Goal: Task Accomplishment & Management: Manage account settings

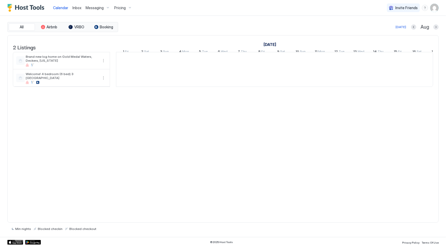
scroll to position [0, 292]
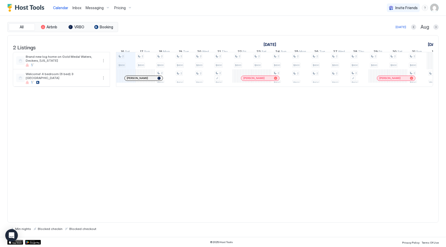
click at [119, 8] on span "Pricing" at bounding box center [120, 8] width 12 height 5
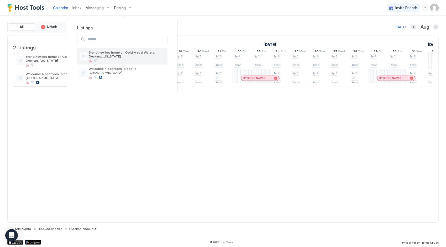
click at [103, 54] on span "Brand new log home on Gold Medal Waters, Deckers, [US_STATE]" at bounding box center [127, 54] width 77 height 8
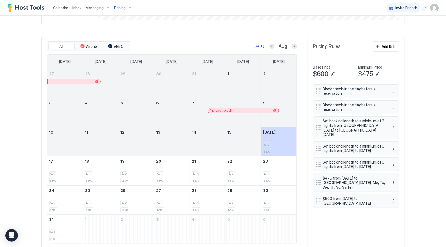
scroll to position [140, 0]
click at [391, 186] on button "More options" at bounding box center [394, 182] width 6 height 6
click at [396, 196] on div "Edit" at bounding box center [397, 197] width 12 height 4
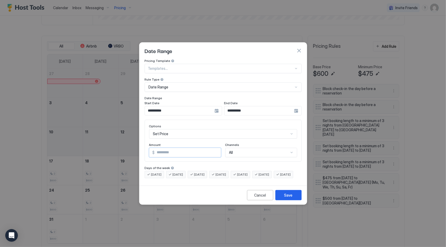
click at [165, 148] on input "***" at bounding box center [188, 152] width 66 height 9
type input "*"
type input "***"
click at [279, 200] on button "Save" at bounding box center [288, 195] width 26 height 10
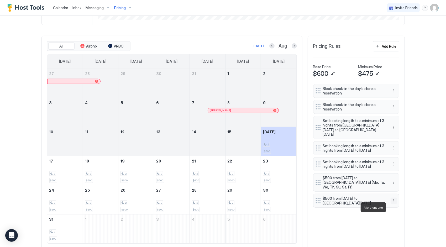
click at [392, 204] on button "More options" at bounding box center [394, 201] width 6 height 6
click at [398, 231] on span "Delete" at bounding box center [402, 231] width 10 height 4
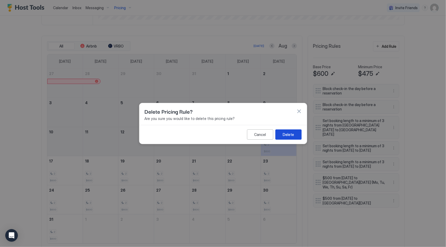
click at [284, 134] on div "Delete" at bounding box center [288, 135] width 11 height 6
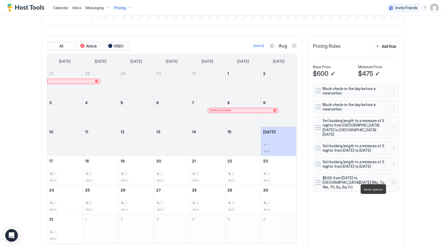
click at [391, 186] on button "More options" at bounding box center [394, 182] width 6 height 6
click at [394, 195] on div "Edit" at bounding box center [397, 197] width 12 height 4
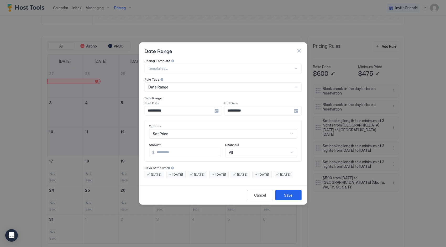
click at [216, 107] on div "**********" at bounding box center [183, 110] width 77 height 9
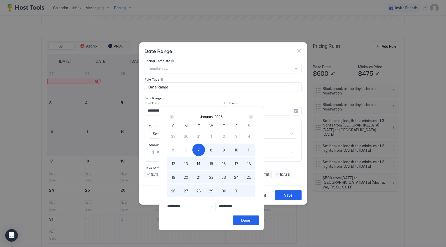
click at [253, 117] on div "Next" at bounding box center [251, 117] width 4 height 4
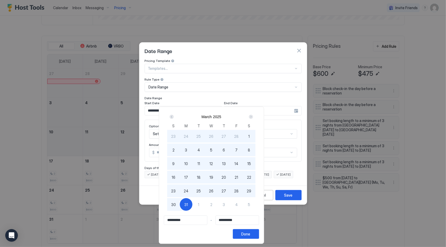
click at [253, 117] on div "Next" at bounding box center [251, 117] width 4 height 4
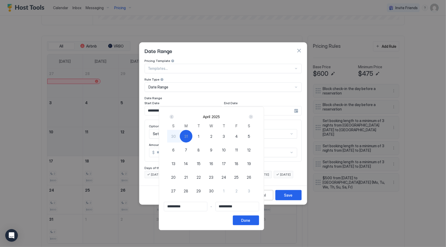
click at [253, 117] on div "Next" at bounding box center [251, 117] width 4 height 4
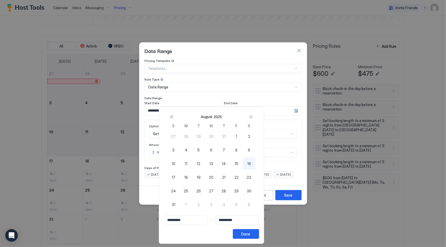
click at [253, 117] on div "Next" at bounding box center [251, 117] width 4 height 4
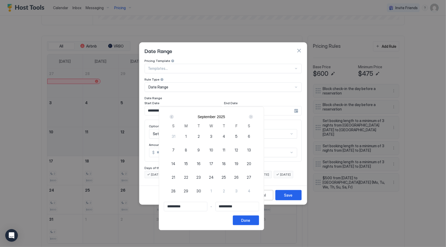
click at [253, 117] on div "Next" at bounding box center [251, 117] width 4 height 4
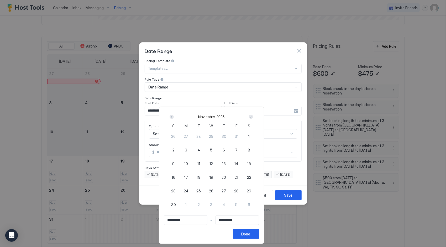
click at [253, 117] on div "Next" at bounding box center [251, 117] width 4 height 4
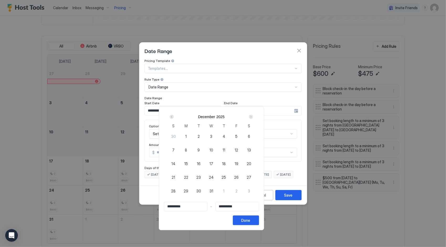
click at [253, 117] on div "Next" at bounding box center [251, 117] width 4 height 4
click at [174, 117] on div "Prev" at bounding box center [172, 117] width 4 height 4
click at [175, 150] on span "4" at bounding box center [173, 150] width 3 height 6
type input "**********"
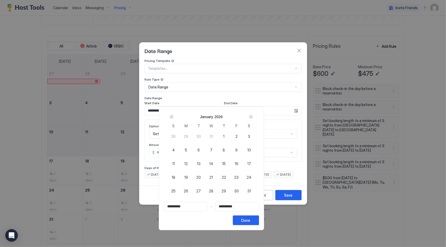
type input "**********"
click at [264, 107] on div "**********" at bounding box center [211, 169] width 105 height 124
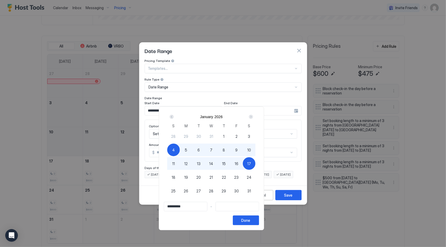
click at [255, 116] on div "[DATE]" at bounding box center [211, 116] width 88 height 9
drag, startPoint x: 266, startPoint y: 116, endPoint x: 262, endPoint y: 118, distance: 4.7
click at [253, 118] on div "Next" at bounding box center [251, 117] width 4 height 4
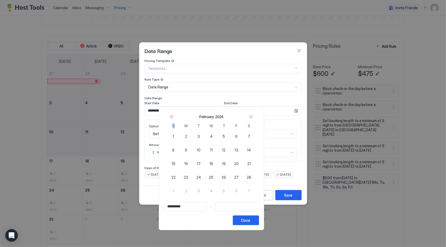
click at [253, 118] on div "Next" at bounding box center [251, 117] width 4 height 4
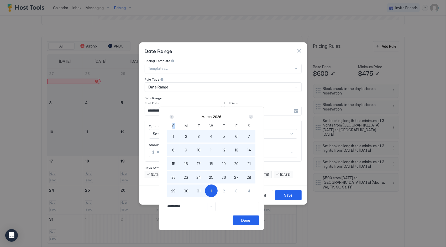
type input "**********"
click at [201, 189] on span "31" at bounding box center [199, 191] width 4 height 6
type input "**********"
click at [259, 219] on button "Done" at bounding box center [246, 221] width 26 height 10
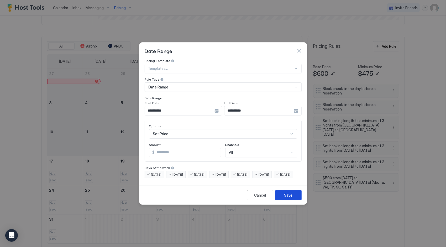
click at [291, 198] on div "Save" at bounding box center [288, 195] width 8 height 6
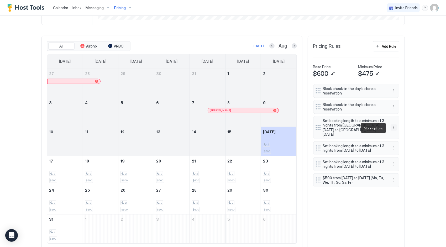
click at [392, 128] on button "More options" at bounding box center [394, 127] width 6 height 6
click at [396, 137] on div "Edit" at bounding box center [397, 135] width 12 height 4
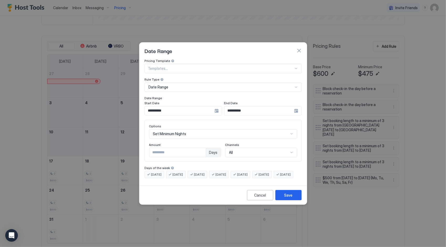
click at [217, 106] on div "**********" at bounding box center [183, 110] width 77 height 9
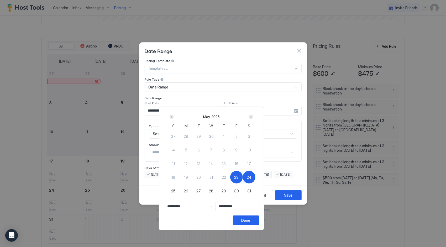
click at [253, 119] on div "Next" at bounding box center [251, 117] width 4 height 4
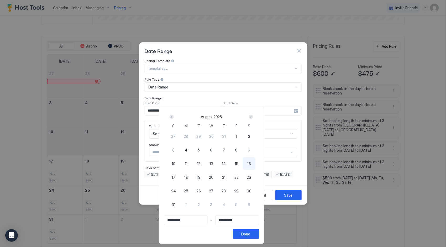
click at [253, 119] on div "Next" at bounding box center [251, 117] width 4 height 4
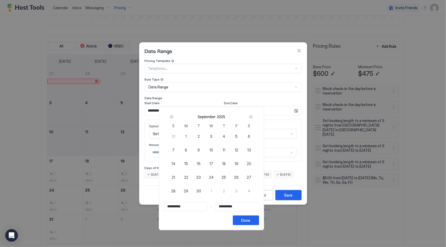
click at [253, 119] on div "Next" at bounding box center [251, 117] width 4 height 4
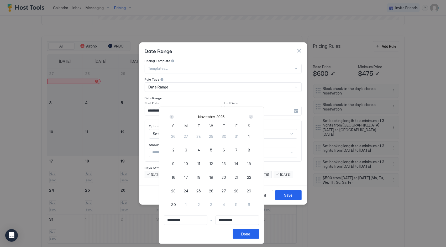
click at [253, 119] on div "Next" at bounding box center [251, 117] width 4 height 4
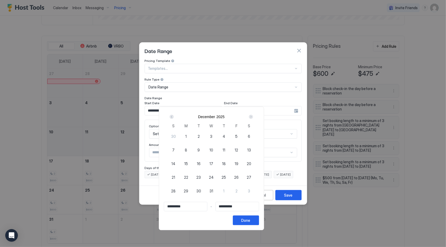
click at [253, 119] on div "Next" at bounding box center [251, 117] width 4 height 4
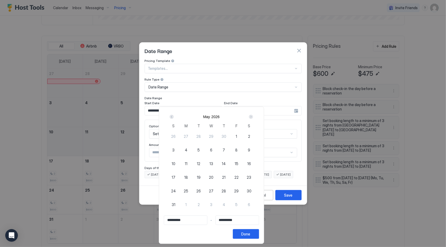
click at [239, 177] on span "22" at bounding box center [236, 178] width 4 height 6
type input "**********"
click at [188, 191] on span "25" at bounding box center [186, 191] width 4 height 6
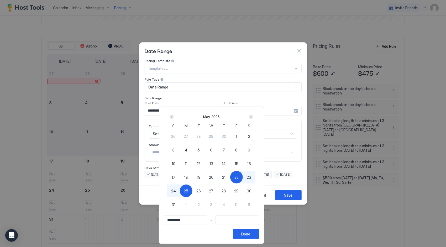
type input "**********"
click at [250, 233] on div "Done" at bounding box center [246, 234] width 9 height 6
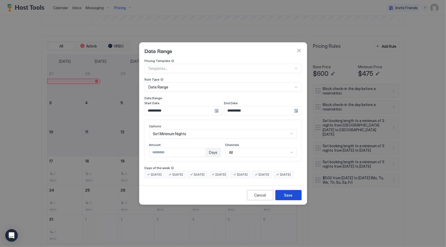
click at [286, 198] on div "Save" at bounding box center [288, 195] width 8 height 6
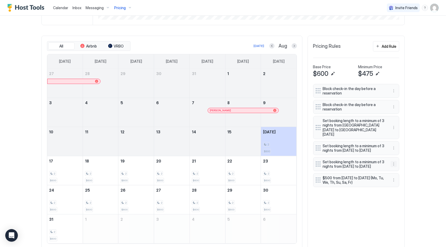
click at [392, 167] on button "More options" at bounding box center [394, 164] width 6 height 6
click at [396, 176] on div "Edit" at bounding box center [397, 176] width 12 height 4
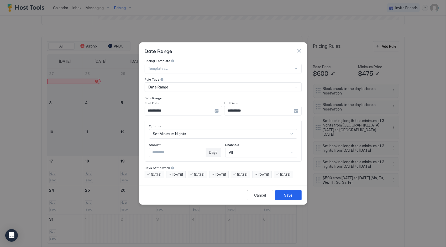
click at [216, 106] on div "**********" at bounding box center [183, 110] width 77 height 9
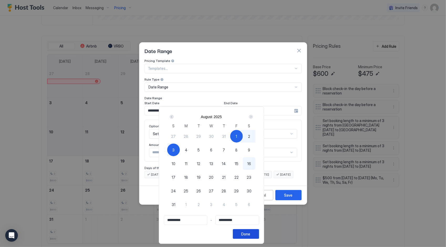
click at [250, 235] on div "Done" at bounding box center [246, 234] width 9 height 6
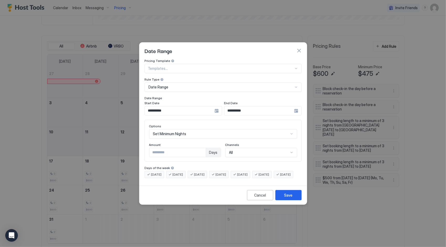
click at [281, 35] on div at bounding box center [223, 123] width 446 height 247
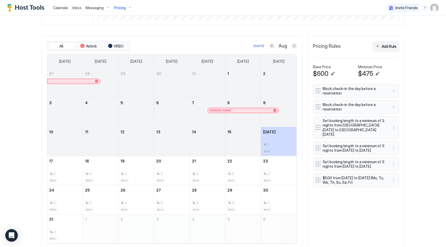
click at [387, 49] on div "Add Rule" at bounding box center [389, 47] width 15 height 6
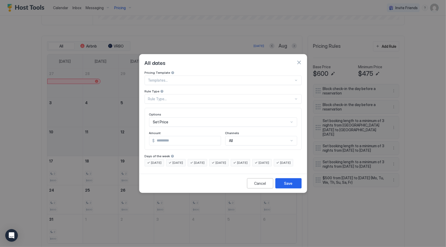
click at [192, 78] on div at bounding box center [221, 80] width 146 height 5
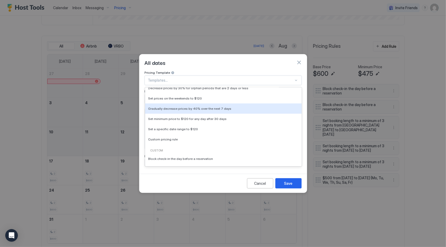
scroll to position [0, 0]
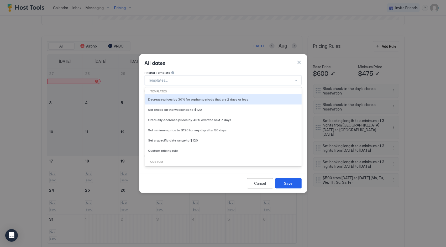
click at [198, 79] on div "Templates..." at bounding box center [223, 80] width 157 height 9
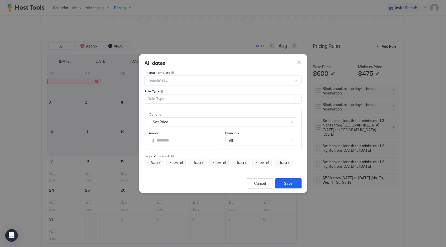
click at [196, 78] on div at bounding box center [221, 80] width 146 height 5
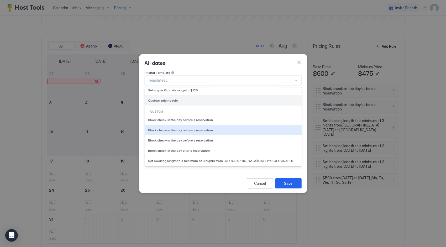
scroll to position [50, 0]
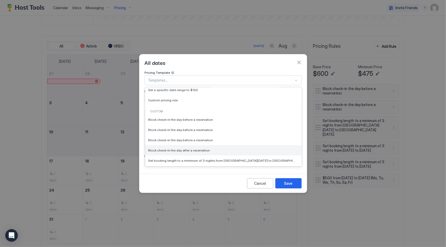
click at [179, 148] on div "Block check-in the day after a reservation" at bounding box center [223, 150] width 156 height 10
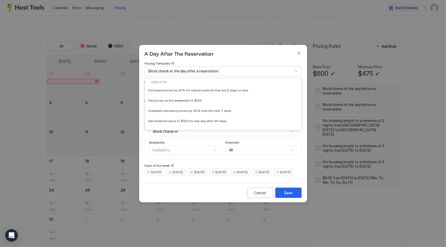
click at [228, 69] on div "Block check-in the day after a reservation" at bounding box center [221, 71] width 145 height 5
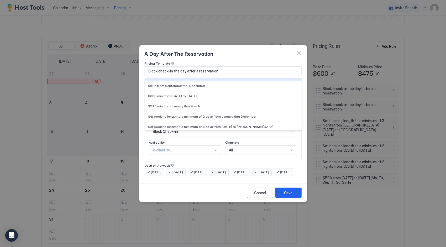
scroll to position [171, 0]
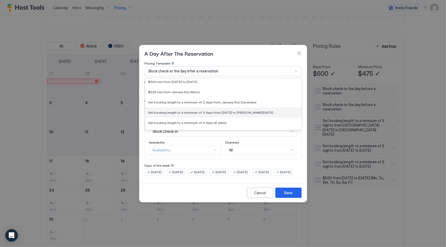
click at [184, 111] on span "Set booking length to a minimum of 3 days from [DATE] to [PERSON_NAME][DATE]" at bounding box center [210, 113] width 125 height 4
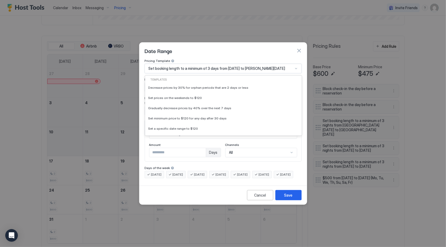
click at [295, 66] on div at bounding box center [296, 68] width 4 height 4
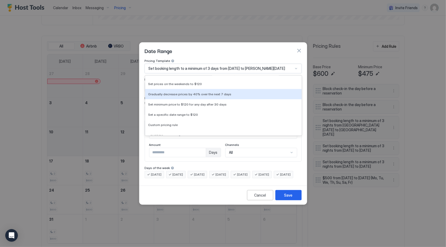
scroll to position [14, 0]
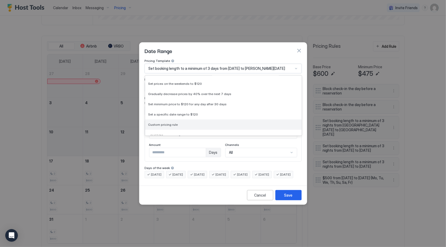
click at [166, 123] on span "Custom pricing rule" at bounding box center [163, 125] width 30 height 4
type input "***"
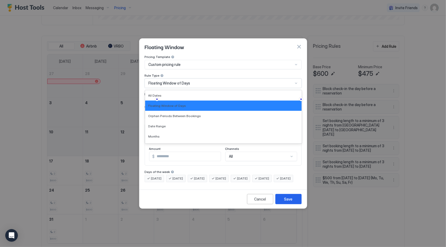
click at [208, 81] on div "Floating Window of Days" at bounding box center [221, 83] width 145 height 5
click at [172, 124] on div "Date Range" at bounding box center [223, 126] width 150 height 4
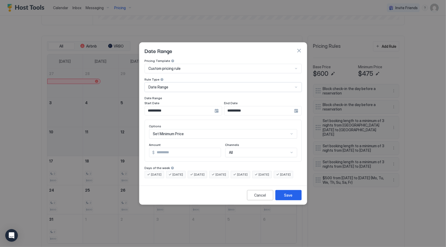
click at [216, 107] on div "**********" at bounding box center [183, 110] width 77 height 9
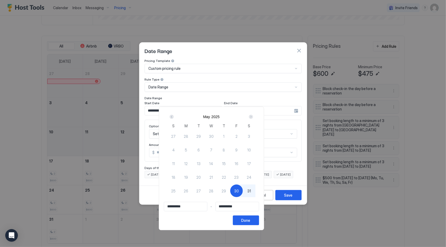
click at [253, 115] on div "Next" at bounding box center [251, 117] width 4 height 4
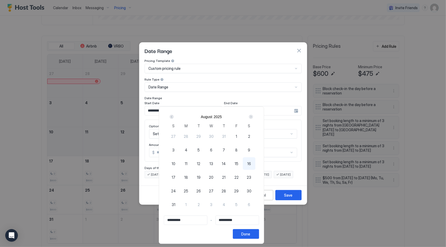
click at [253, 115] on div "Next" at bounding box center [251, 117] width 4 height 4
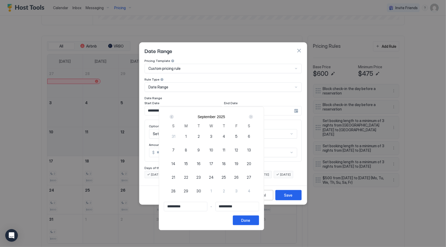
click at [253, 115] on div "Next" at bounding box center [251, 117] width 4 height 4
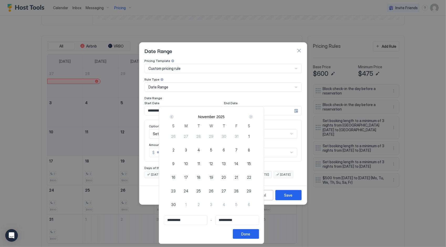
click at [253, 115] on div "Next" at bounding box center [251, 117] width 4 height 4
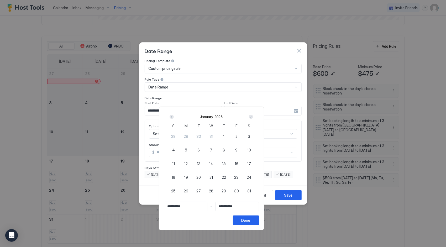
click at [253, 115] on div "Next" at bounding box center [251, 117] width 4 height 4
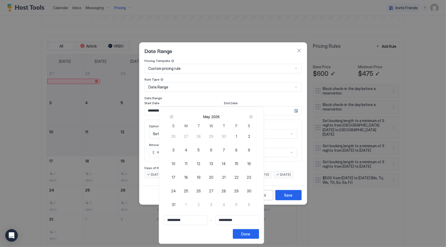
click at [253, 115] on div "Next" at bounding box center [251, 117] width 4 height 4
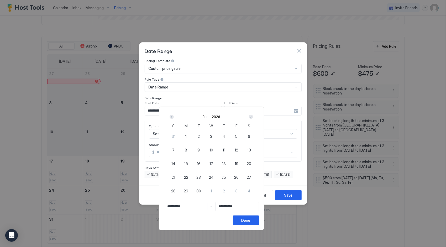
click at [253, 115] on div "Next" at bounding box center [251, 117] width 4 height 4
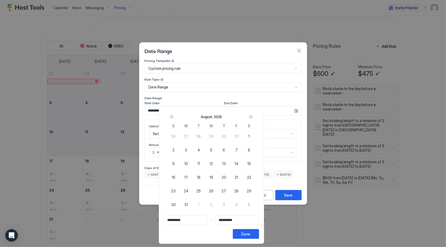
click at [253, 115] on div "Next" at bounding box center [251, 117] width 4 height 4
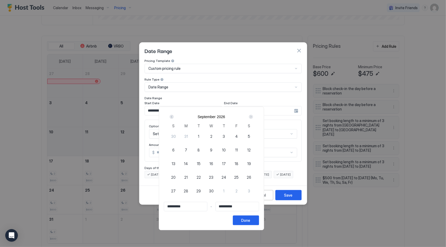
click at [253, 115] on div "Next" at bounding box center [251, 117] width 4 height 4
click at [174, 118] on div "Prev" at bounding box center [172, 117] width 4 height 4
click at [238, 136] on span "4" at bounding box center [236, 137] width 3 height 6
type input "**********"
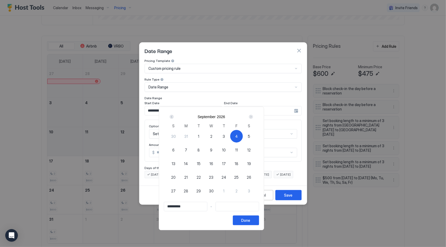
type input "**********"
click at [192, 150] on div "7" at bounding box center [186, 150] width 13 height 13
type input "**********"
click at [250, 218] on div "Done" at bounding box center [246, 221] width 9 height 6
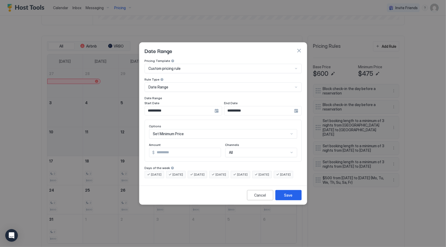
click at [171, 148] on input "***" at bounding box center [188, 152] width 66 height 9
type input "*"
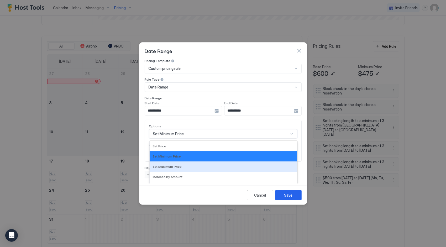
scroll to position [27, 0]
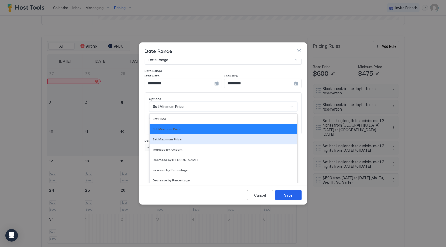
click at [183, 111] on div "17 results available. Use Up and Down to choose options, press Enter to select …" at bounding box center [223, 106] width 148 height 9
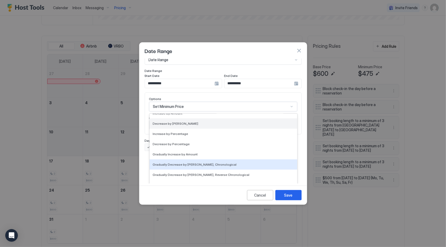
scroll to position [0, 0]
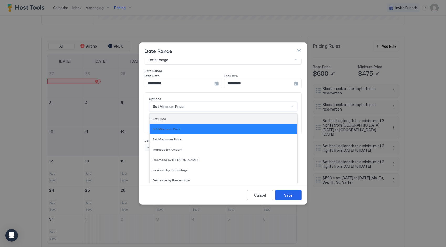
click at [168, 117] on div "Set Price" at bounding box center [223, 119] width 141 height 4
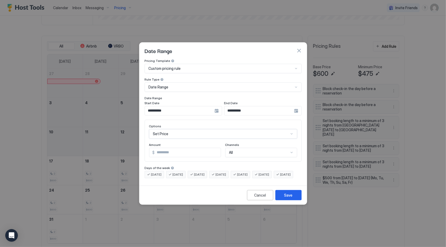
click at [170, 148] on input "Input Field" at bounding box center [188, 152] width 66 height 9
type input "***"
click at [284, 200] on button "Save" at bounding box center [288, 195] width 26 height 10
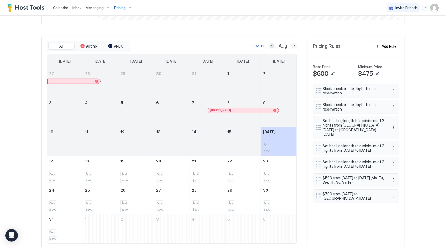
click at [293, 49] on button "Next month" at bounding box center [294, 45] width 5 height 5
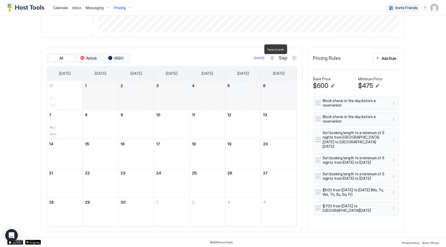
click at [293, 49] on div "All Airbnb VRBO [DATE] Sep [DATE] [DATE] [DATE] [DATE] [DATE] [DATE] [DATE] 31 …" at bounding box center [171, 140] width 261 height 185
click at [293, 49] on div "Brand new log home on Gold Medal Waters, Deckers, [US_STATE] Calendar is now sy…" at bounding box center [222, 68] width 363 height 337
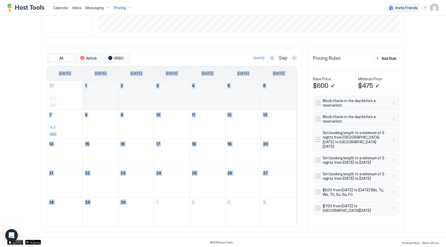
click at [293, 49] on div "Brand new log home on Gold Medal Waters, Deckers, [US_STATE] Synced less than 5…" at bounding box center [222, 68] width 363 height 337
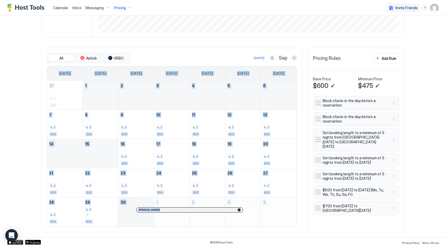
drag, startPoint x: 293, startPoint y: 49, endPoint x: 291, endPoint y: 60, distance: 11.2
click at [292, 60] on button "Next month" at bounding box center [294, 57] width 5 height 5
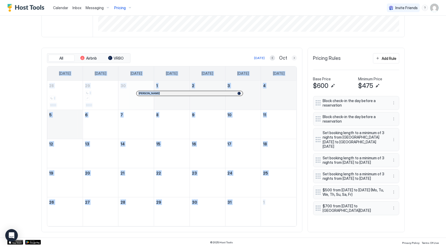
click at [292, 60] on button "Next month" at bounding box center [294, 57] width 5 height 5
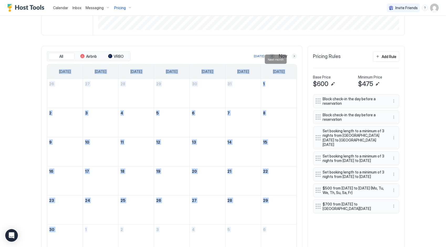
click at [292, 59] on button "Next month" at bounding box center [294, 56] width 5 height 5
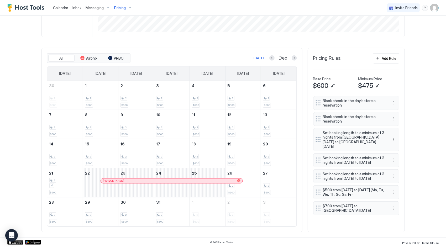
click at [240, 46] on div "Brand new log home on Gold Medal Waters, Deckers, [US_STATE] Synced less than 5…" at bounding box center [222, 68] width 363 height 337
click at [292, 61] on button "Next month" at bounding box center [294, 57] width 5 height 5
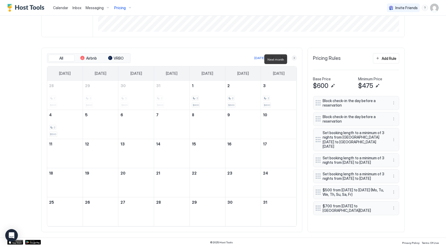
click at [292, 61] on button "Next month" at bounding box center [294, 57] width 5 height 5
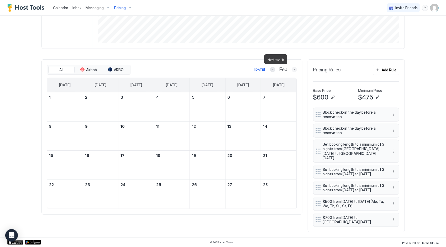
click at [292, 67] on button "Next month" at bounding box center [294, 69] width 5 height 5
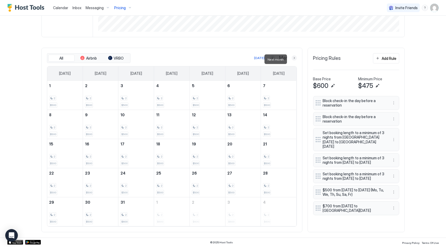
click at [292, 61] on button "Next month" at bounding box center [294, 57] width 5 height 5
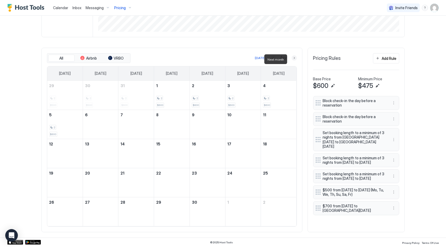
click at [292, 61] on button "Next month" at bounding box center [294, 57] width 5 height 5
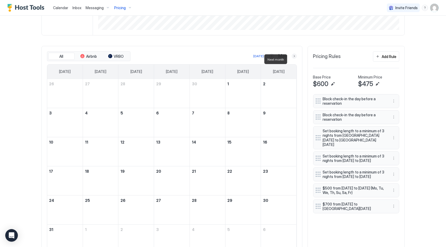
click at [292, 59] on button "Next month" at bounding box center [294, 56] width 5 height 5
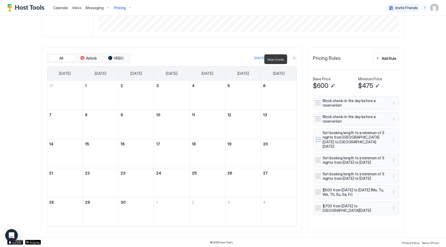
click at [292, 61] on button "Next month" at bounding box center [294, 57] width 5 height 5
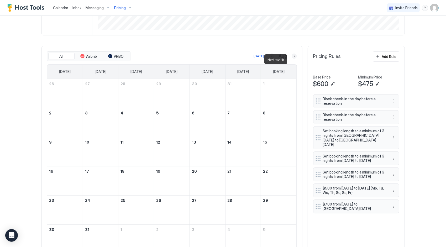
click at [292, 59] on button "Next month" at bounding box center [294, 56] width 5 height 5
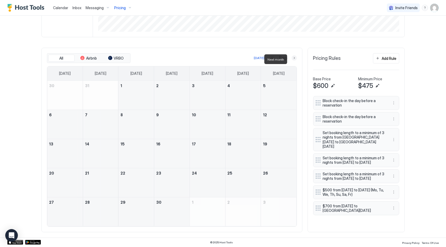
click at [292, 60] on button "Next month" at bounding box center [294, 57] width 5 height 5
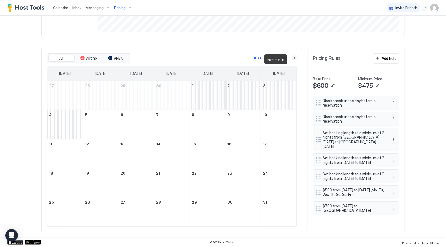
click at [292, 60] on button "Next month" at bounding box center [294, 57] width 5 height 5
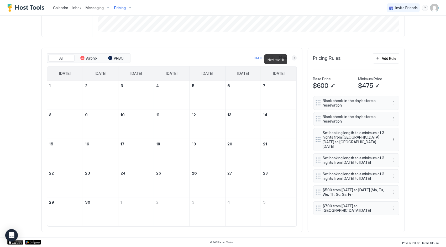
click at [292, 60] on button "Next month" at bounding box center [294, 57] width 5 height 5
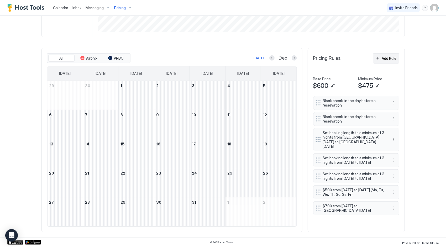
click at [388, 60] on div "Add Rule" at bounding box center [389, 59] width 15 height 6
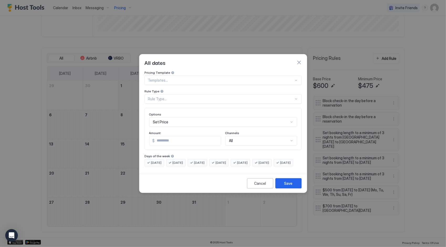
click at [227, 78] on div at bounding box center [221, 80] width 146 height 5
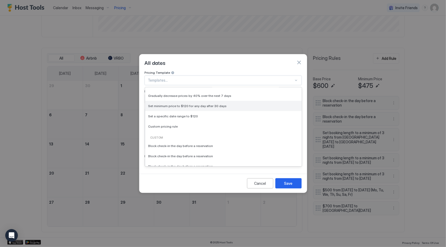
scroll to position [24, 0]
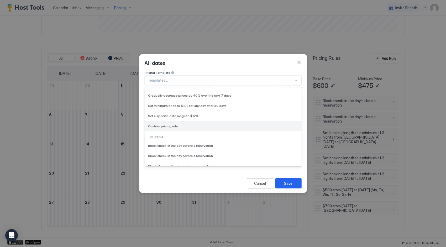
click at [181, 124] on div "Custom pricing rule" at bounding box center [223, 126] width 150 height 4
type input "***"
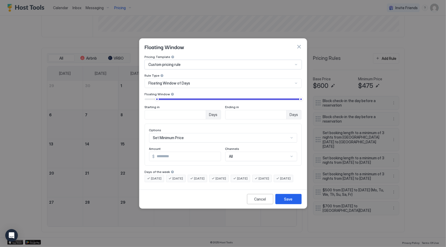
click at [212, 81] on div "Floating Window of Days" at bounding box center [221, 83] width 145 height 5
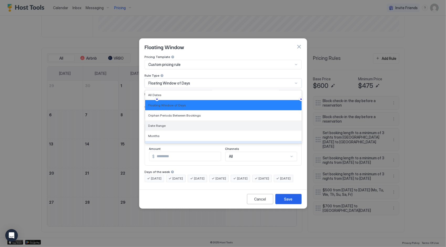
scroll to position [0, 0]
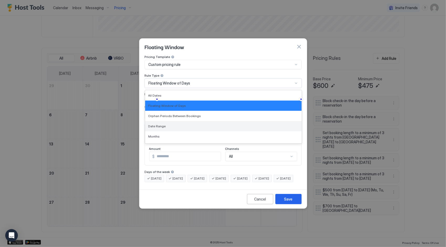
click at [189, 124] on div "Date Range" at bounding box center [223, 126] width 150 height 4
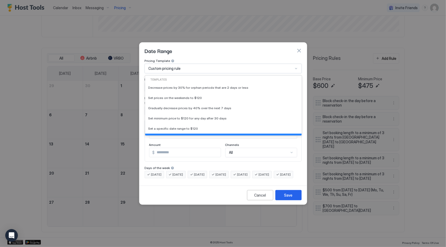
click at [204, 67] on div "Custom pricing rule" at bounding box center [221, 68] width 145 height 5
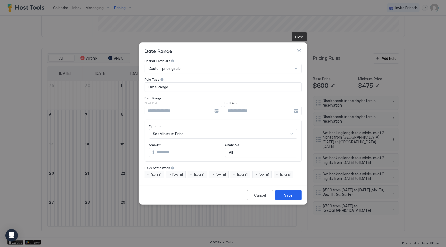
click at [301, 48] on button "button" at bounding box center [298, 50] width 5 height 5
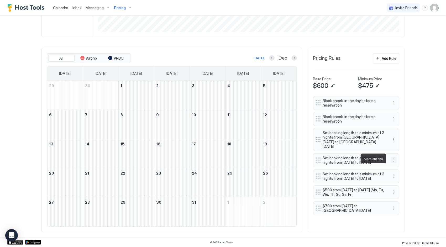
click at [392, 158] on button "More options" at bounding box center [394, 160] width 6 height 6
click at [394, 164] on div "Edit" at bounding box center [397, 166] width 12 height 4
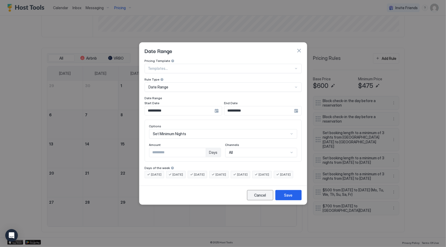
click at [263, 198] on div "Cancel" at bounding box center [260, 195] width 12 height 6
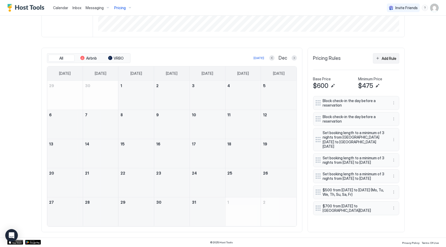
click at [389, 61] on div "Add Rule" at bounding box center [389, 59] width 15 height 6
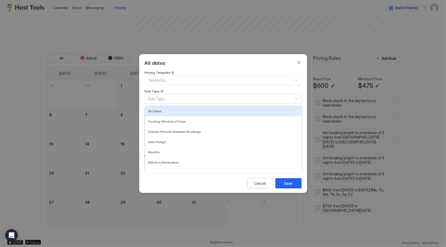
click at [225, 97] on div "Rule Type..." at bounding box center [221, 99] width 146 height 5
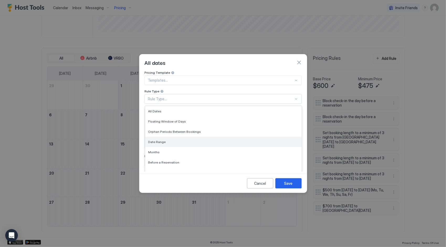
click at [165, 140] on div "Date Range" at bounding box center [223, 142] width 150 height 4
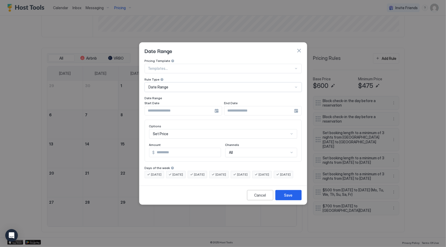
click at [177, 107] on input "Input Field" at bounding box center [180, 110] width 70 height 9
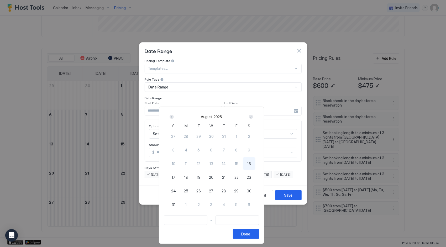
click at [253, 116] on div "Next" at bounding box center [251, 117] width 4 height 4
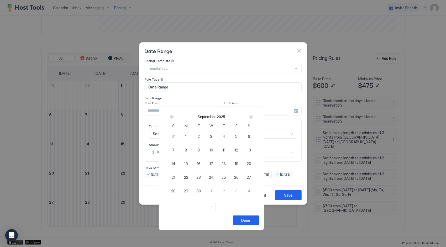
click at [253, 116] on div "Next" at bounding box center [251, 117] width 4 height 4
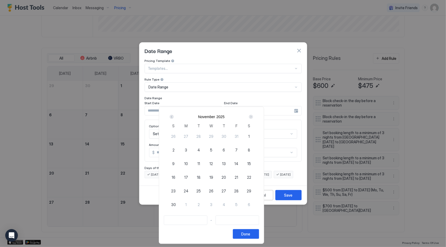
click at [253, 116] on div "Next" at bounding box center [251, 117] width 4 height 4
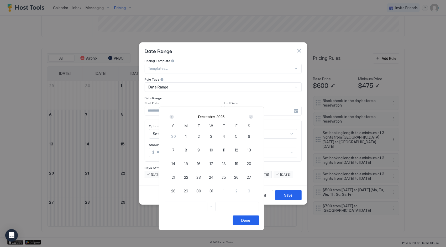
click at [253, 116] on div "Next" at bounding box center [251, 117] width 4 height 4
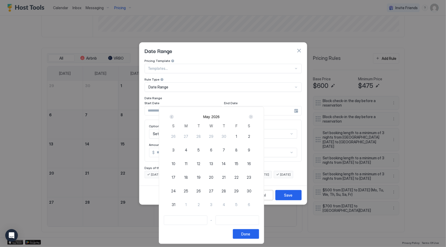
click at [253, 116] on div "Next" at bounding box center [251, 117] width 4 height 4
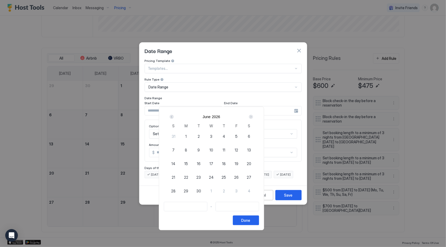
click at [253, 116] on div "Next" at bounding box center [251, 117] width 4 height 4
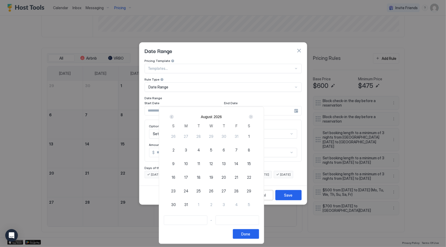
click at [253, 116] on div "Next" at bounding box center [251, 117] width 4 height 4
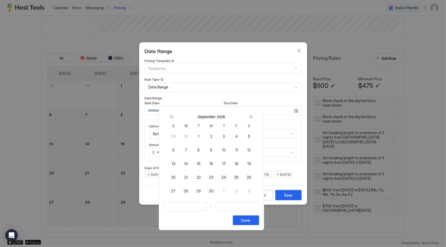
click at [253, 116] on div "Next" at bounding box center [251, 117] width 4 height 4
click at [213, 177] on span "23" at bounding box center [211, 178] width 4 height 6
type input "**********"
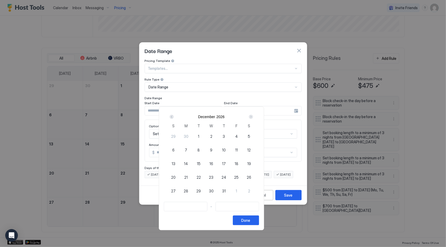
type input "**********"
click at [180, 192] on div "27" at bounding box center [173, 191] width 13 height 13
type input "**********"
click at [259, 219] on button "Done" at bounding box center [246, 221] width 26 height 10
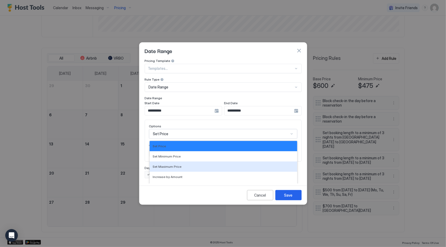
scroll to position [27, 0]
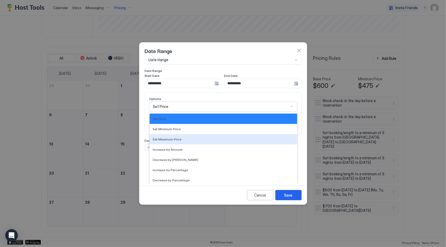
click at [203, 111] on div "17 results available. Use Up and Down to choose options, press Enter to select …" at bounding box center [223, 106] width 148 height 9
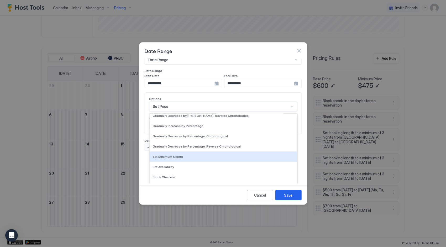
scroll to position [95, 0]
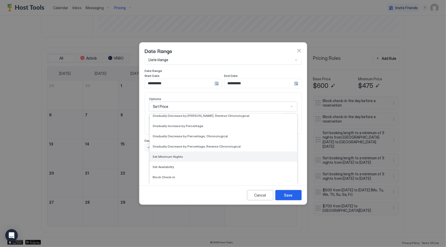
click at [168, 155] on span "Set Minimum Nights" at bounding box center [168, 157] width 30 height 4
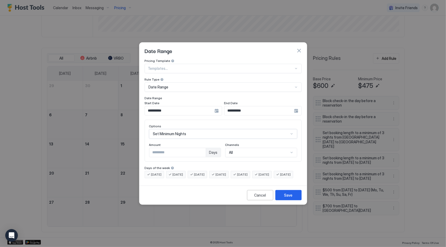
click at [177, 149] on input "*" at bounding box center [177, 152] width 56 height 9
type input "*"
click at [279, 198] on button "Save" at bounding box center [288, 195] width 26 height 10
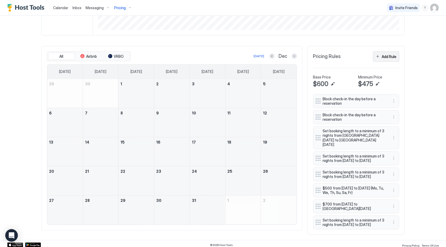
click at [386, 59] on div "Add Rule" at bounding box center [389, 57] width 15 height 6
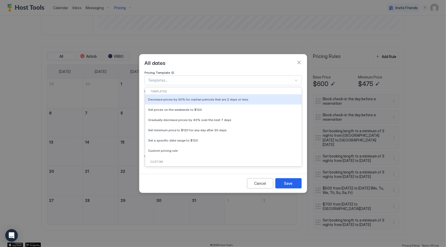
click at [203, 78] on div "Templates..." at bounding box center [223, 80] width 157 height 9
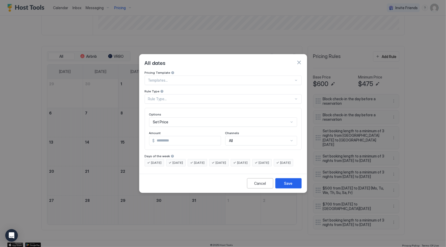
click at [239, 71] on div "Pricing Template" at bounding box center [223, 73] width 157 height 5
click at [212, 97] on div "Rule Type..." at bounding box center [221, 99] width 146 height 5
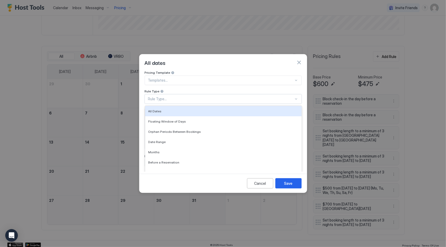
click at [184, 78] on div at bounding box center [221, 80] width 146 height 5
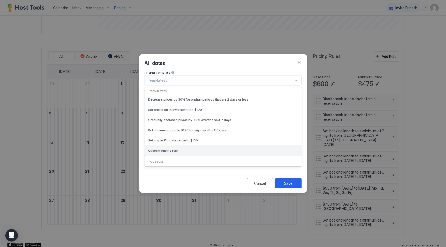
click at [173, 145] on div "Custom pricing rule" at bounding box center [223, 150] width 156 height 10
type input "***"
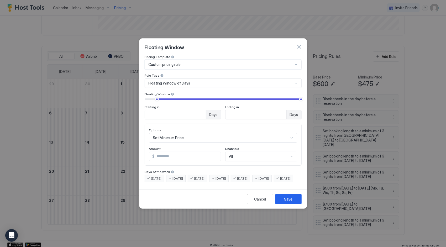
click at [193, 81] on div "Floating Window of Days" at bounding box center [221, 83] width 145 height 5
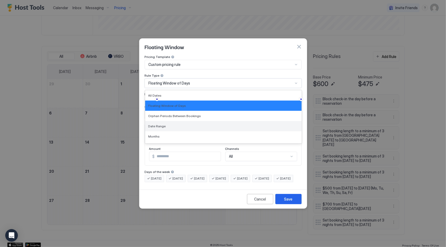
click at [165, 124] on div "Date Range" at bounding box center [223, 126] width 150 height 4
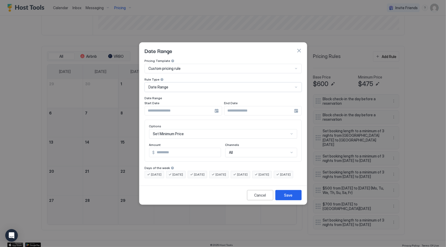
click at [178, 107] on input "Input Field" at bounding box center [180, 110] width 70 height 9
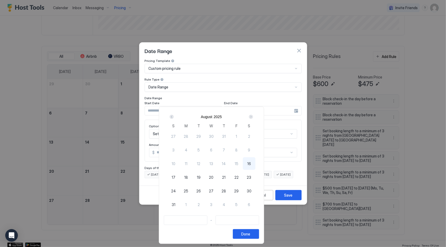
click at [253, 116] on div "Next" at bounding box center [251, 117] width 4 height 4
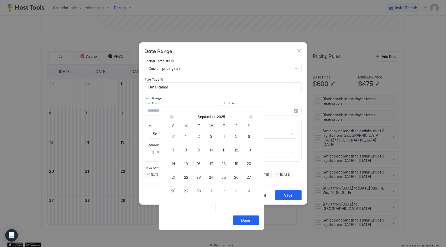
click at [253, 116] on div "Next" at bounding box center [251, 117] width 4 height 4
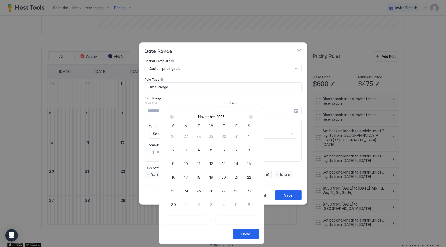
click at [253, 116] on div "Next" at bounding box center [251, 117] width 4 height 4
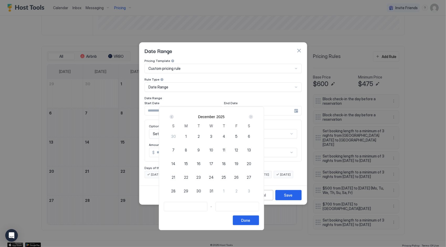
click at [253, 116] on div "Next" at bounding box center [251, 117] width 4 height 4
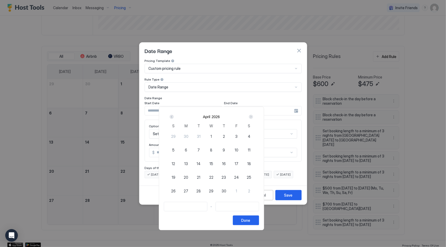
click at [253, 116] on div "Next" at bounding box center [251, 117] width 4 height 4
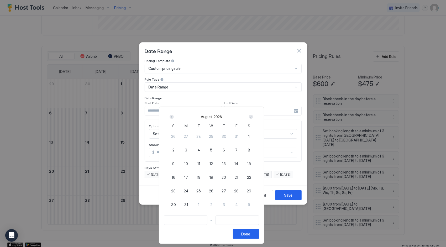
click at [253, 116] on div "Next" at bounding box center [251, 117] width 4 height 4
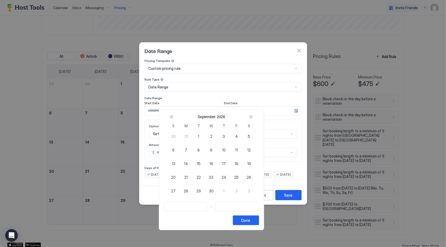
click at [253, 116] on div "Next" at bounding box center [251, 117] width 4 height 4
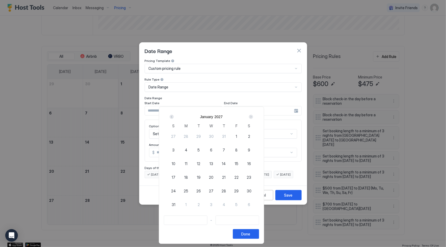
click at [174, 118] on div "Prev" at bounding box center [172, 117] width 4 height 4
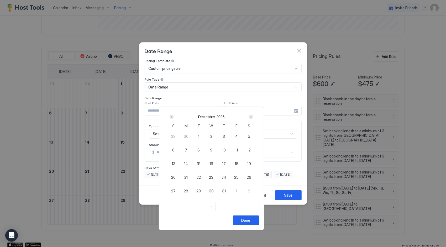
click at [213, 178] on span "23" at bounding box center [211, 178] width 4 height 6
type input "**********"
click at [176, 189] on span "27" at bounding box center [173, 191] width 4 height 6
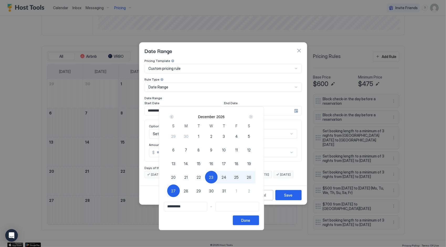
type input "**********"
click at [259, 218] on button "Done" at bounding box center [246, 221] width 26 height 10
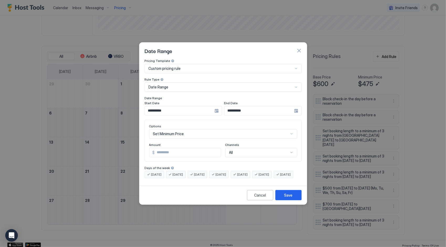
click at [172, 148] on input "***" at bounding box center [188, 152] width 66 height 9
type input "*"
type input "***"
click at [288, 196] on div "Save" at bounding box center [288, 195] width 8 height 6
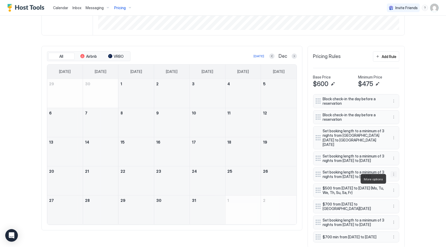
click at [393, 177] on button "More options" at bounding box center [394, 174] width 6 height 6
click at [399, 203] on span "Delete" at bounding box center [402, 203] width 10 height 4
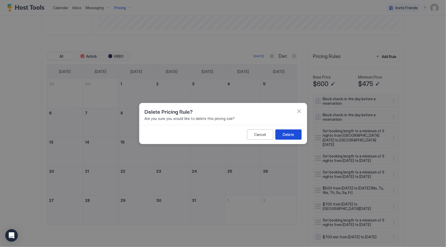
click at [290, 134] on div "Delete" at bounding box center [288, 135] width 11 height 6
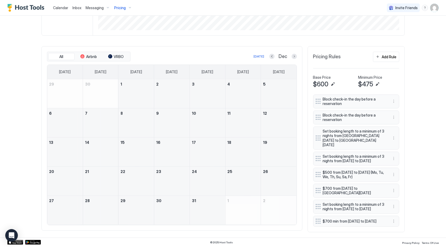
scroll to position [142, 0]
click at [391, 155] on button "More options" at bounding box center [394, 158] width 6 height 6
click at [397, 156] on span "Edit" at bounding box center [400, 154] width 6 height 4
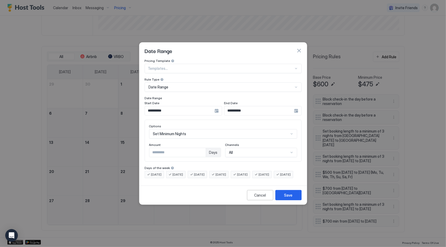
click at [217, 107] on div "**********" at bounding box center [183, 110] width 77 height 9
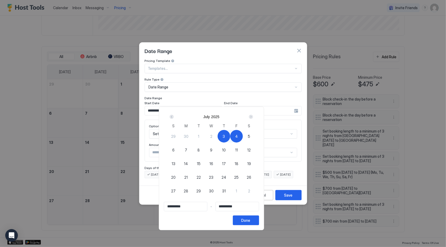
click at [253, 118] on div "Next" at bounding box center [251, 117] width 4 height 4
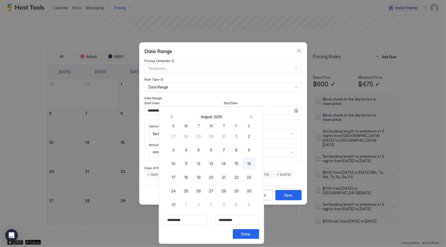
click at [253, 118] on div "Next" at bounding box center [251, 117] width 4 height 4
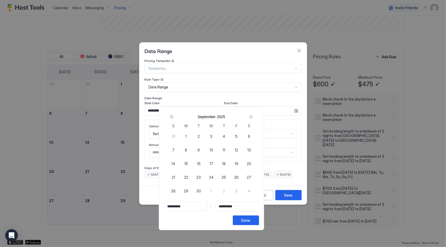
click at [253, 118] on div "Next" at bounding box center [251, 117] width 4 height 4
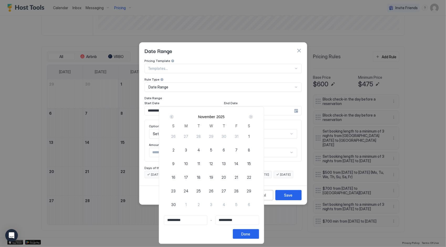
click at [253, 118] on div "Next" at bounding box center [251, 117] width 4 height 4
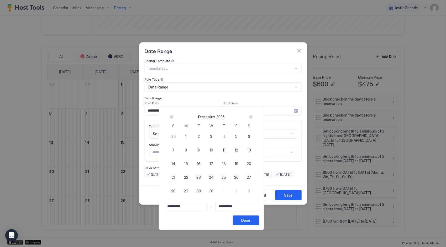
click at [253, 118] on div "Next" at bounding box center [251, 117] width 4 height 4
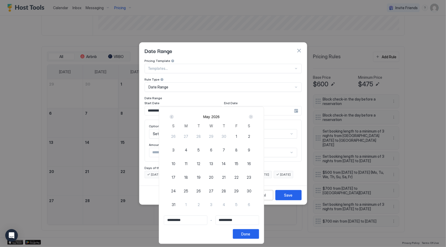
click at [253, 118] on div "Next" at bounding box center [251, 117] width 4 height 4
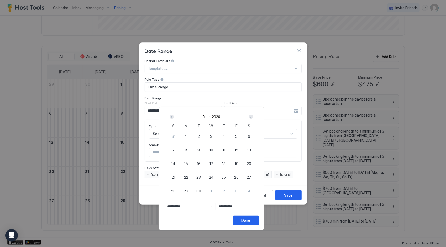
click at [253, 118] on div "Next" at bounding box center [251, 117] width 4 height 4
click at [238, 137] on span "3" at bounding box center [236, 137] width 2 height 6
type input "**********"
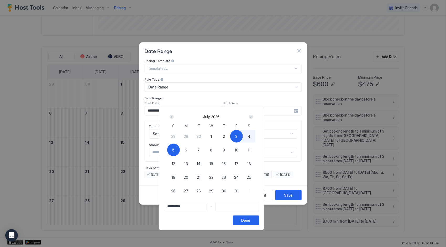
click at [180, 148] on div "5" at bounding box center [173, 150] width 13 height 13
type input "**********"
click at [259, 219] on button "Done" at bounding box center [246, 221] width 26 height 10
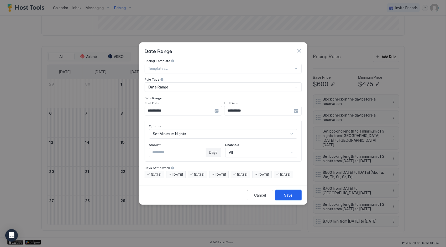
click at [295, 198] on button "Save" at bounding box center [288, 195] width 26 height 10
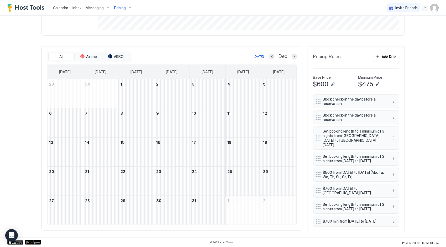
click at [420, 43] on div "Calendar Inbox Messaging Pricing Invite Friends CW Home Pricing Brand new log h…" at bounding box center [223, 123] width 446 height 247
click at [66, 9] on span "Calendar" at bounding box center [60, 8] width 15 height 4
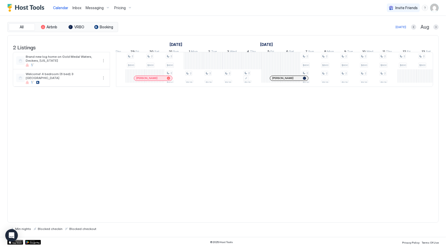
click at [121, 9] on span "Pricing" at bounding box center [120, 8] width 12 height 5
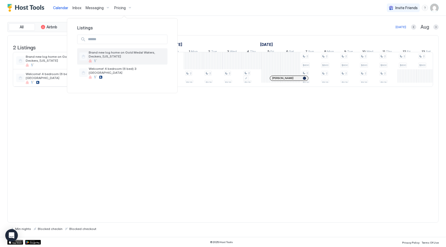
click at [120, 53] on span "Brand new log home on Gold Medal Waters, Deckers, [US_STATE]" at bounding box center [127, 54] width 77 height 8
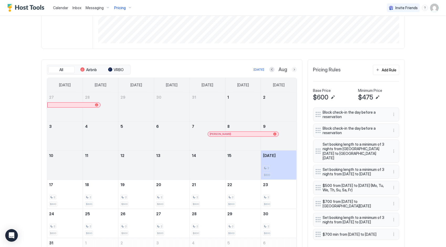
click at [292, 72] on button "Next month" at bounding box center [294, 69] width 5 height 5
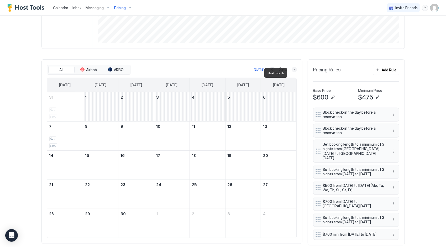
click at [292, 72] on button "Next month" at bounding box center [294, 69] width 5 height 5
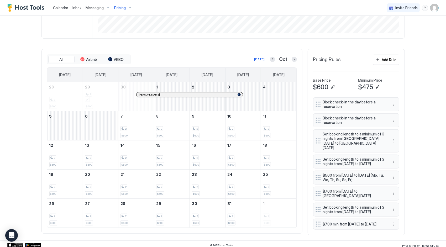
scroll to position [143, 0]
